Goal: Task Accomplishment & Management: Manage account settings

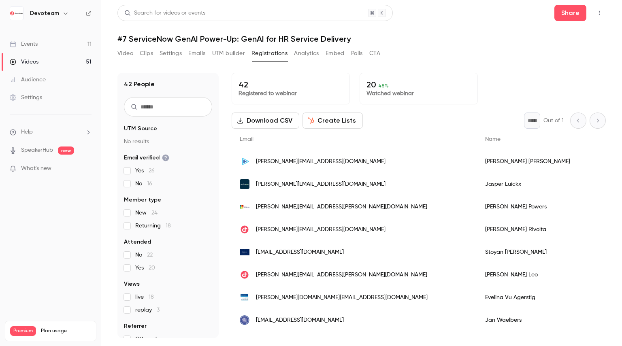
click at [33, 41] on div "Events" at bounding box center [24, 44] width 28 height 8
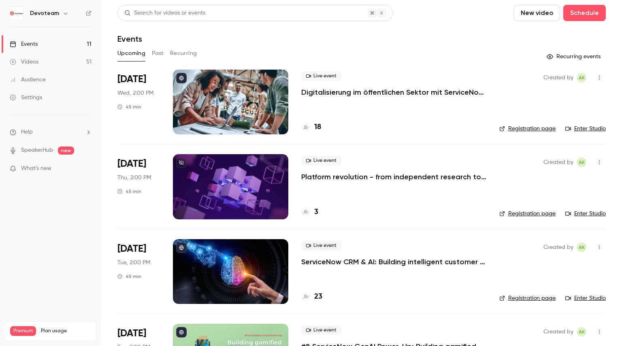
click at [160, 55] on button "Past" at bounding box center [158, 53] width 12 height 13
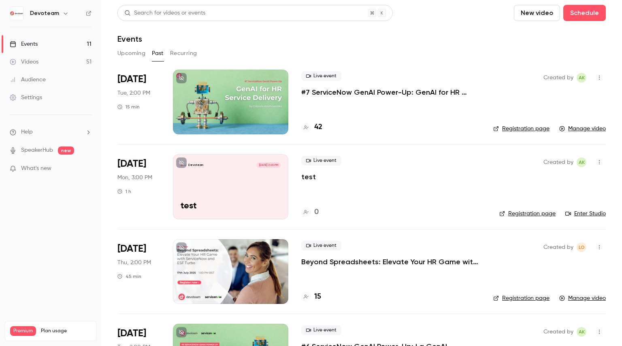
click at [596, 163] on icon "button" at bounding box center [599, 163] width 6 height 6
click at [541, 248] on div "Delete" at bounding box center [563, 246] width 62 height 8
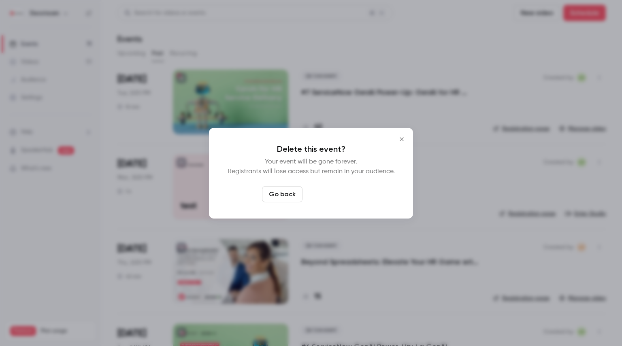
click at [329, 194] on button "Delete event" at bounding box center [333, 194] width 54 height 16
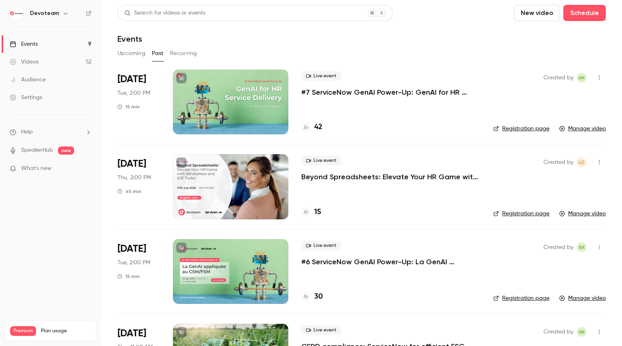
click at [66, 41] on link "Events 9" at bounding box center [50, 44] width 101 height 18
